Goal: Task Accomplishment & Management: Complete application form

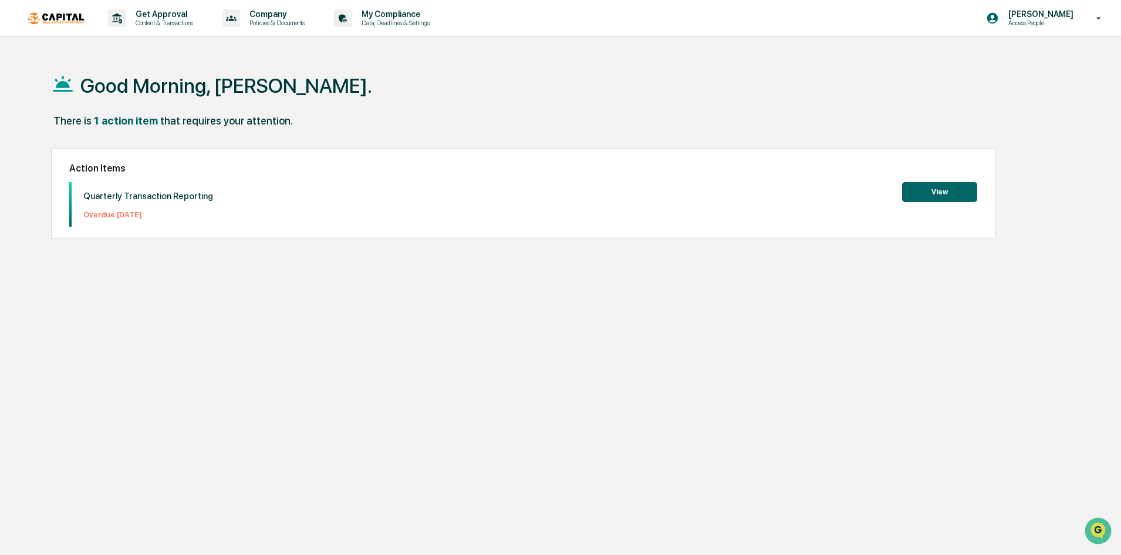
click at [942, 192] on button "View" at bounding box center [939, 192] width 75 height 20
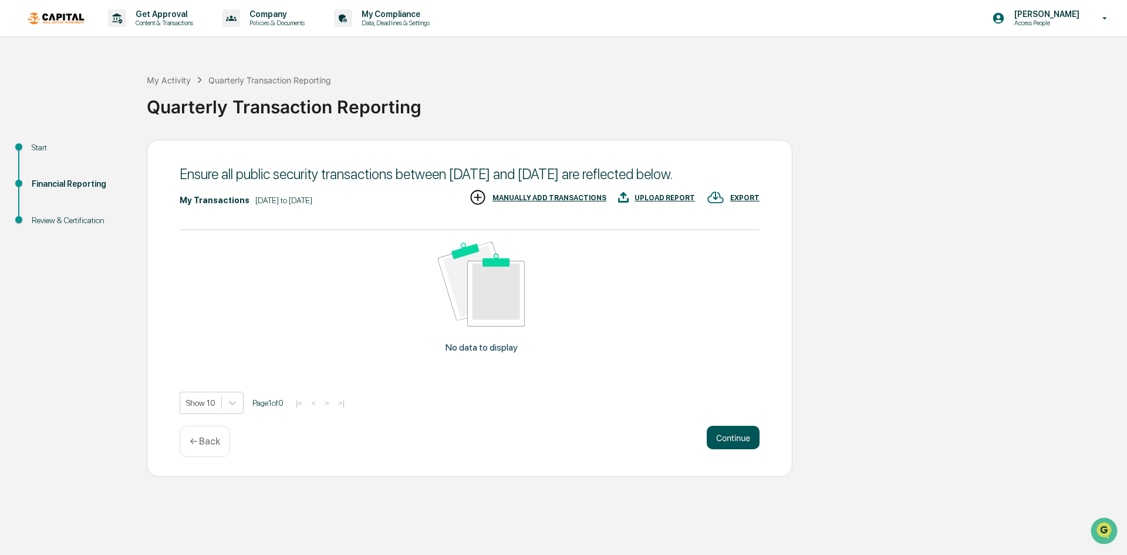
click at [755, 441] on button "Continue" at bounding box center [733, 437] width 53 height 23
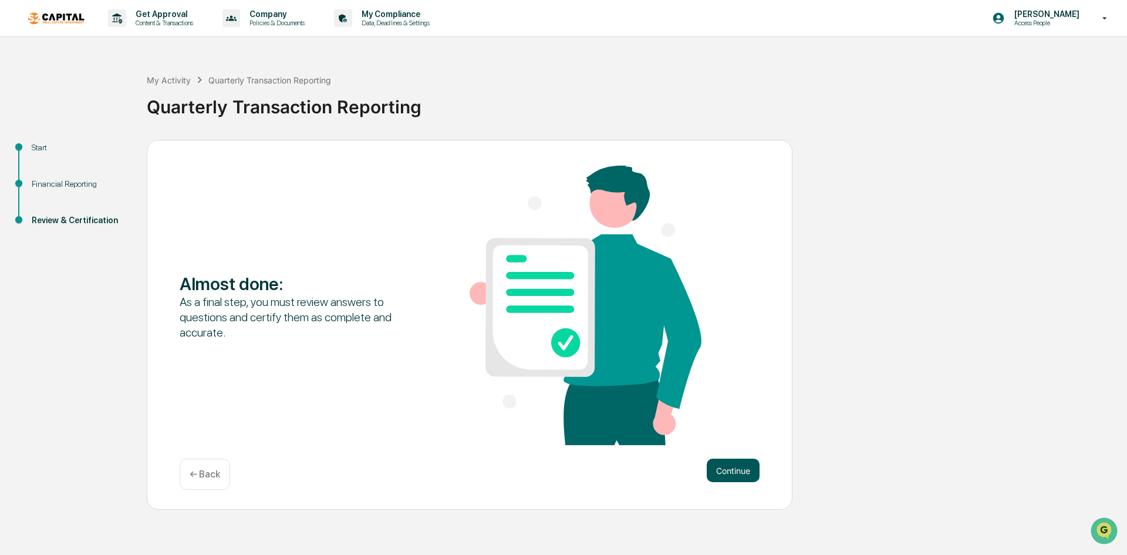
click at [741, 471] on button "Continue" at bounding box center [733, 469] width 53 height 23
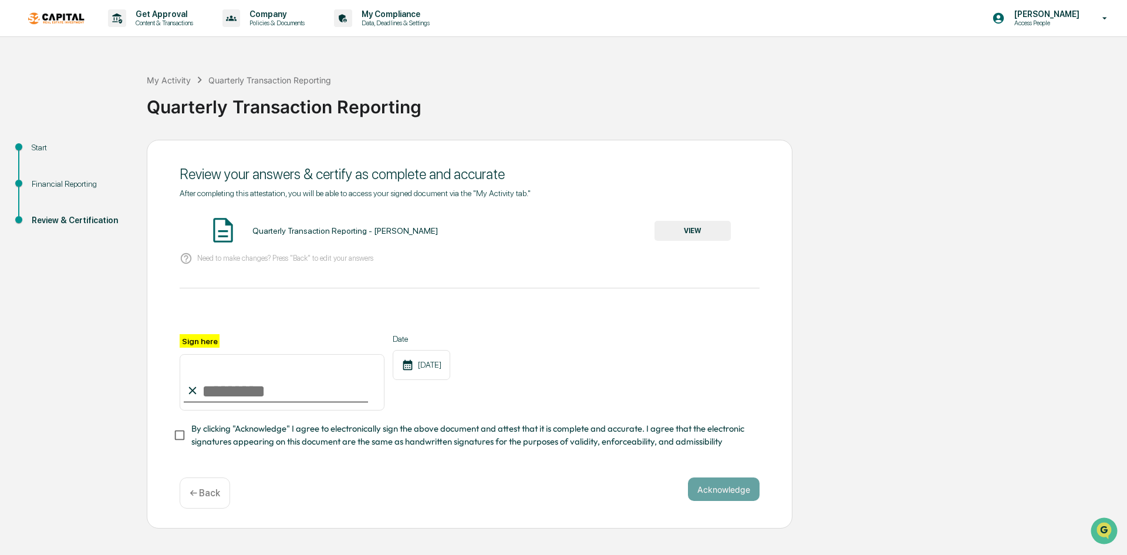
click at [213, 369] on input "Sign here" at bounding box center [282, 382] width 205 height 56
type input "**********"
click at [735, 501] on button "Acknowledge" at bounding box center [724, 488] width 72 height 23
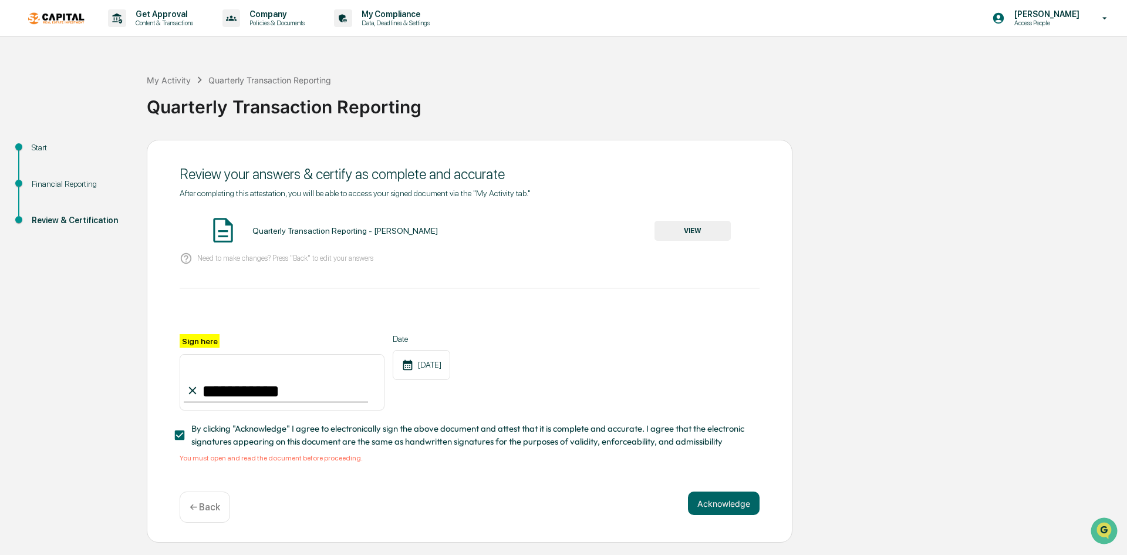
click at [698, 228] on button "VIEW" at bounding box center [692, 231] width 76 height 20
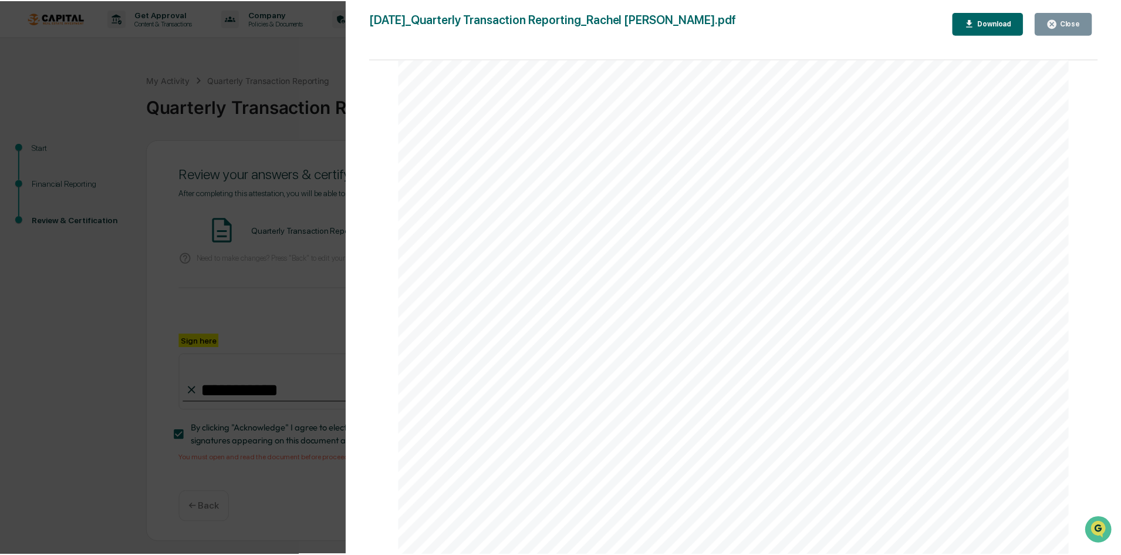
scroll to position [2467, 0]
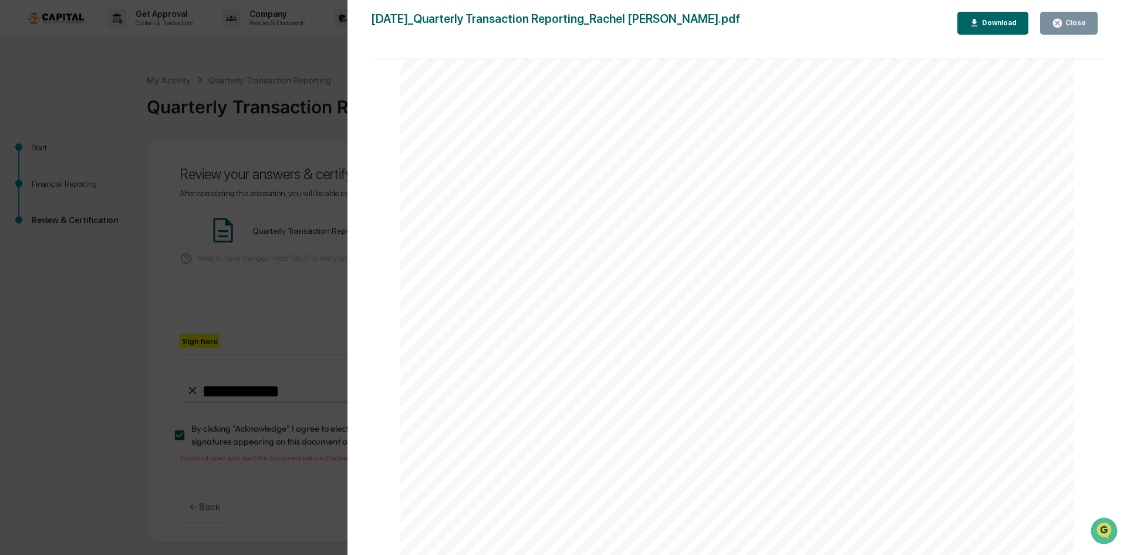
click at [1085, 36] on div "[DATE]_Quarterly Transaction Reporting_Rachel [PERSON_NAME].pdf Close Download …" at bounding box center [737, 289] width 733 height 555
click at [1071, 28] on div "Close" at bounding box center [1069, 23] width 34 height 11
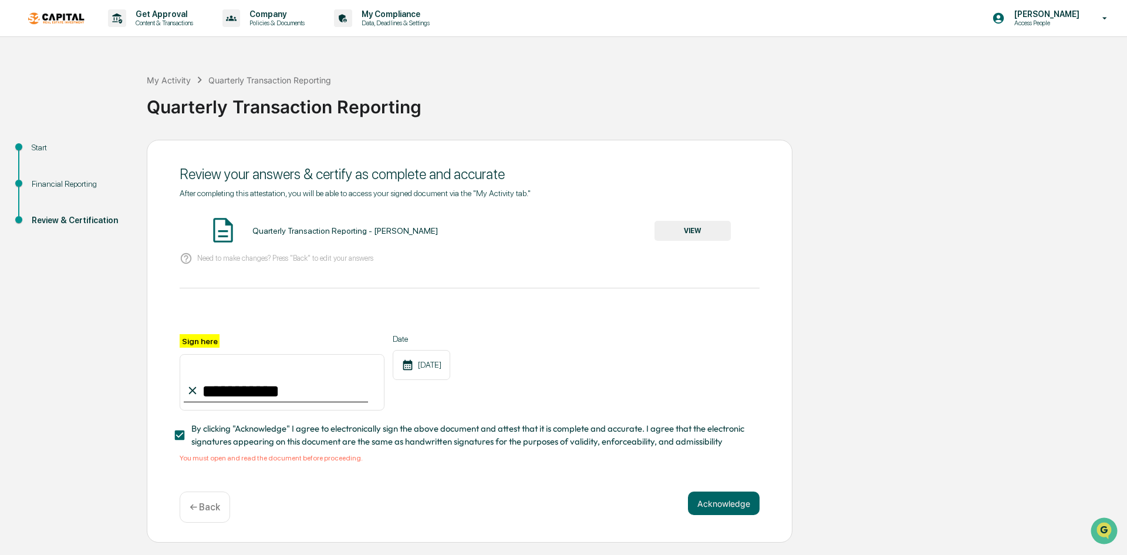
click at [724, 494] on div "**********" at bounding box center [470, 341] width 646 height 403
click at [724, 501] on button "Acknowledge" at bounding box center [724, 502] width 72 height 23
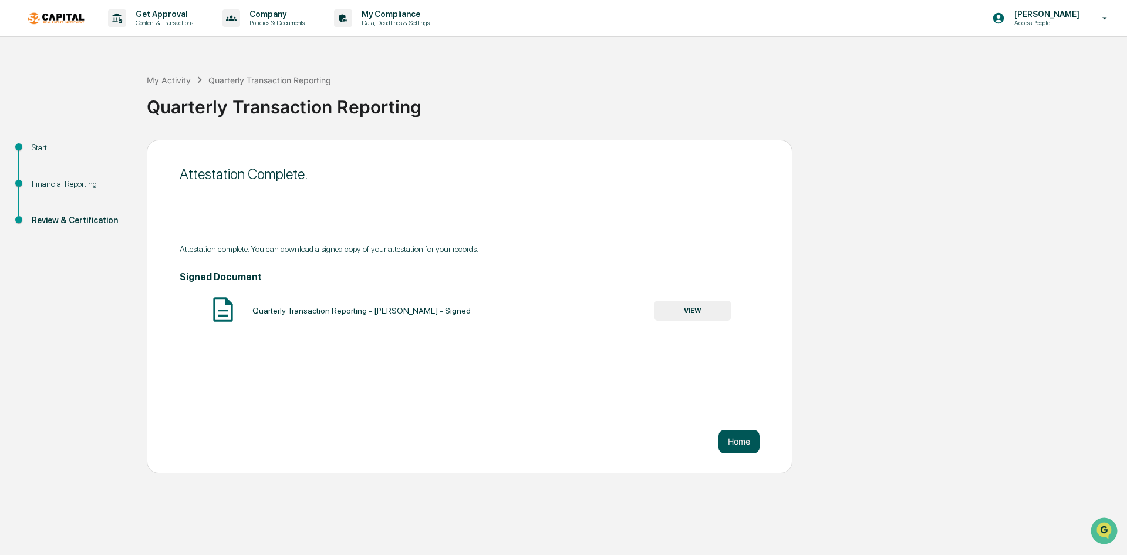
click at [740, 442] on button "Home" at bounding box center [738, 441] width 41 height 23
